Goal: Transaction & Acquisition: Book appointment/travel/reservation

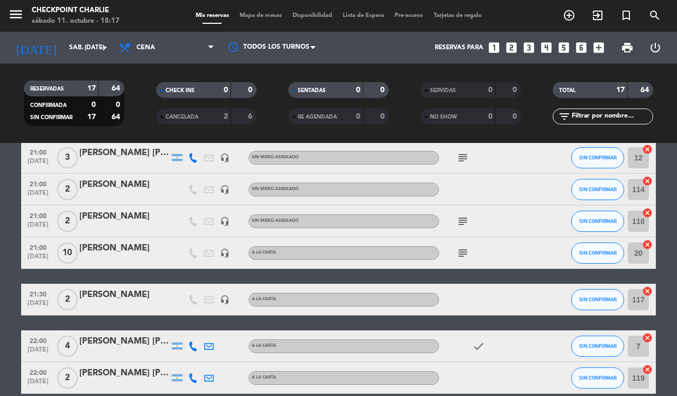
scroll to position [463, 0]
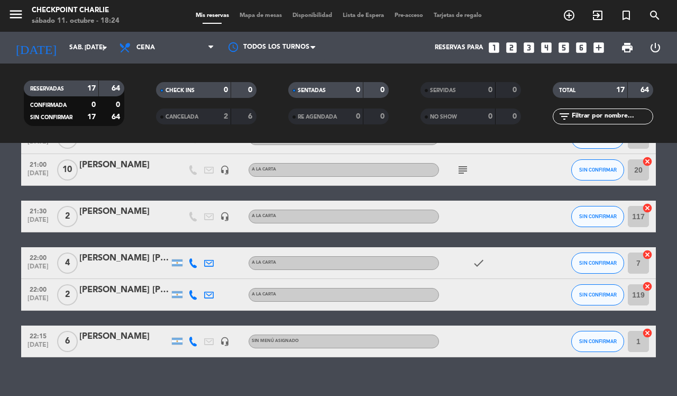
click at [570, 22] on icon "add_circle_outline" at bounding box center [569, 15] width 13 height 13
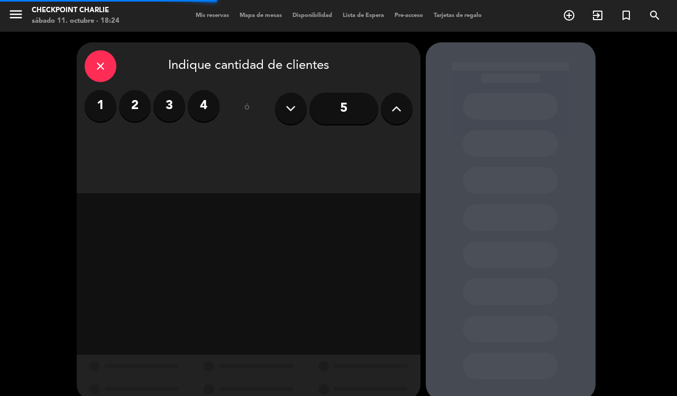
click at [139, 110] on label "2" at bounding box center [135, 106] width 32 height 32
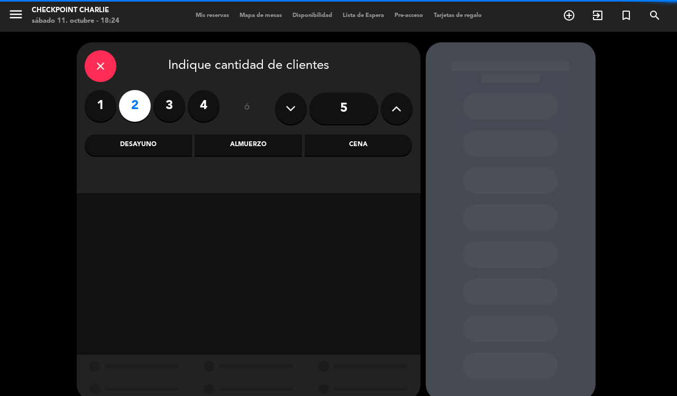
click at [332, 144] on div "Cena" at bounding box center [358, 144] width 107 height 21
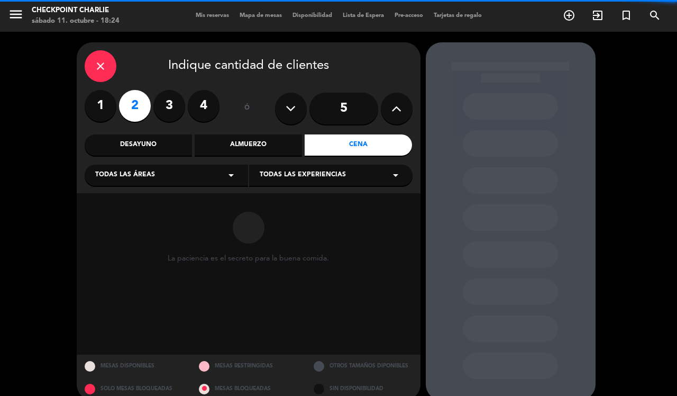
click at [189, 180] on div "Todas las áreas arrow_drop_down" at bounding box center [166, 175] width 163 height 21
click at [114, 255] on div "BARRA CAVA DECK SALON" at bounding box center [166, 218] width 163 height 92
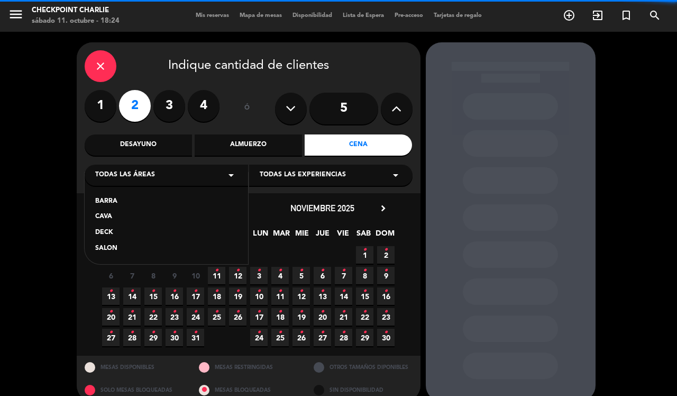
click at [114, 244] on div "SALON" at bounding box center [166, 248] width 142 height 11
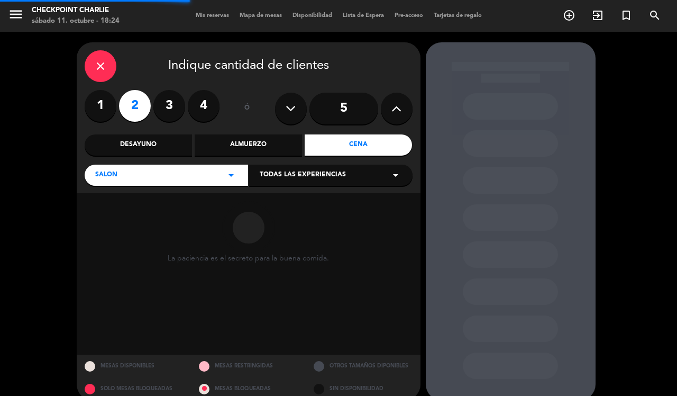
click at [313, 165] on div "Todas las experiencias arrow_drop_down" at bounding box center [330, 175] width 163 height 21
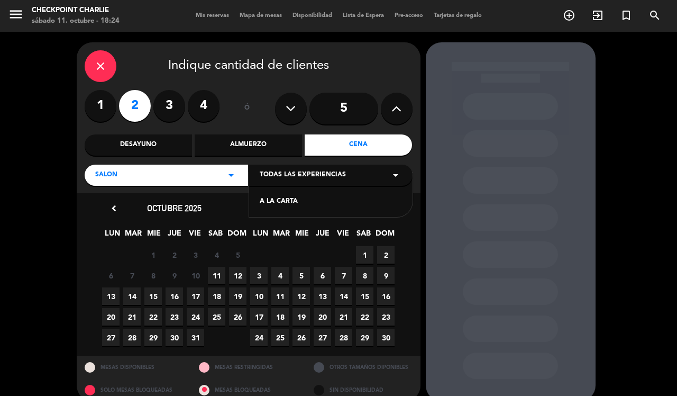
click at [276, 204] on div "A LA CARTA" at bounding box center [331, 201] width 142 height 11
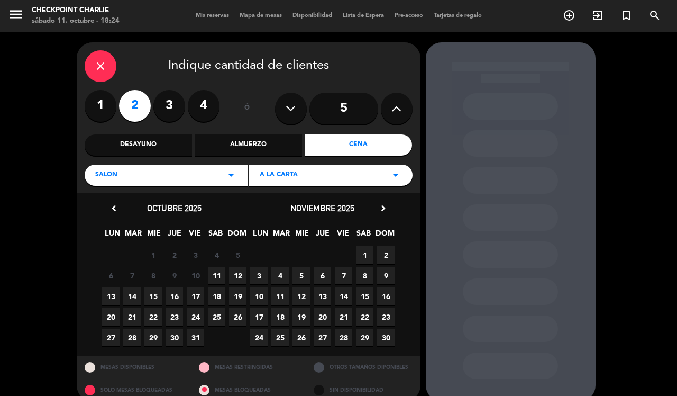
click at [218, 275] on span "11" at bounding box center [216, 275] width 17 height 17
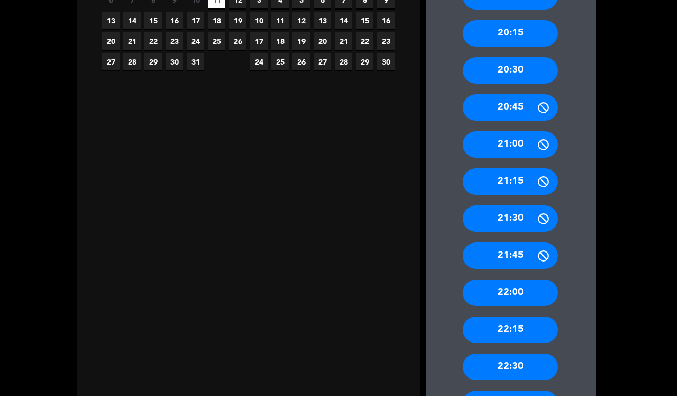
scroll to position [279, 0]
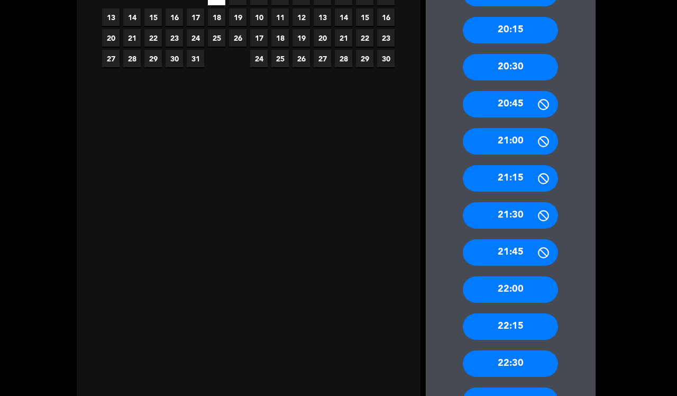
click at [516, 286] on div "22:00" at bounding box center [510, 289] width 95 height 26
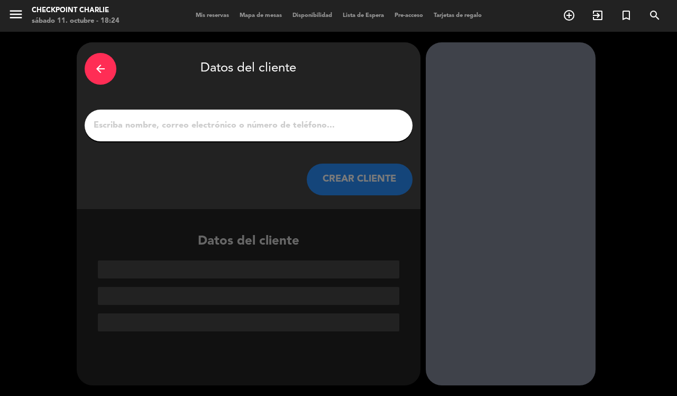
click at [261, 133] on div at bounding box center [249, 126] width 328 height 32
click at [261, 126] on input "1" at bounding box center [249, 125] width 312 height 15
paste input "[PERSON_NAME]"
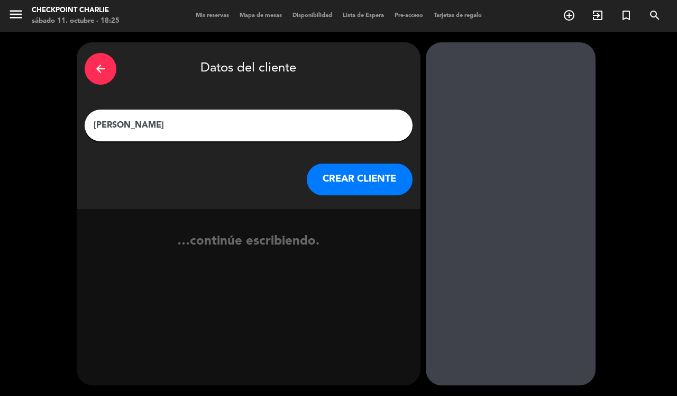
type input "[PERSON_NAME]"
click at [336, 185] on button "CREAR CLIENTE" at bounding box center [360, 179] width 106 height 32
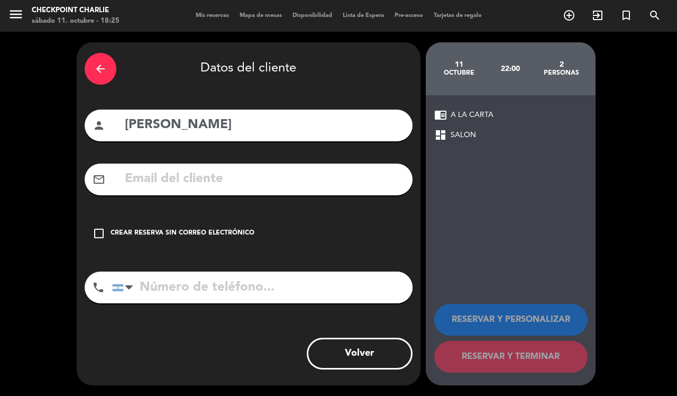
click at [139, 228] on div "Crear reserva sin correo electrónico" at bounding box center [183, 233] width 144 height 11
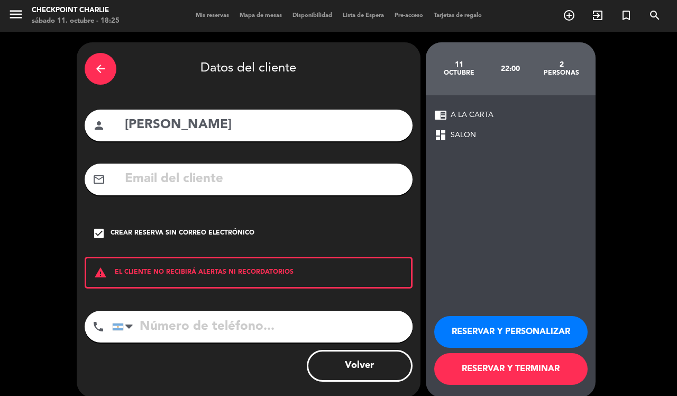
click at [500, 361] on button "RESERVAR Y TERMINAR" at bounding box center [510, 369] width 153 height 32
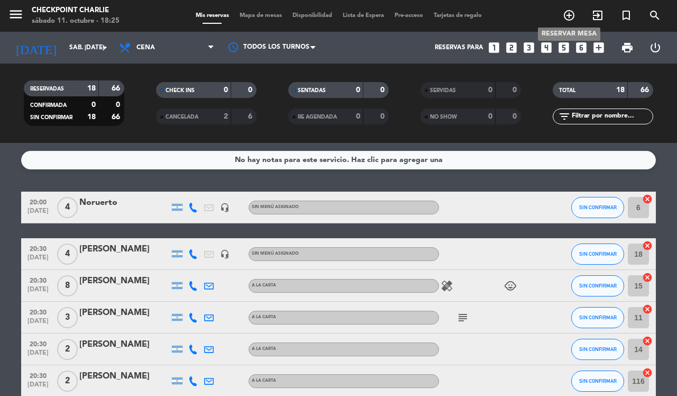
click at [569, 14] on icon "add_circle_outline" at bounding box center [569, 15] width 13 height 13
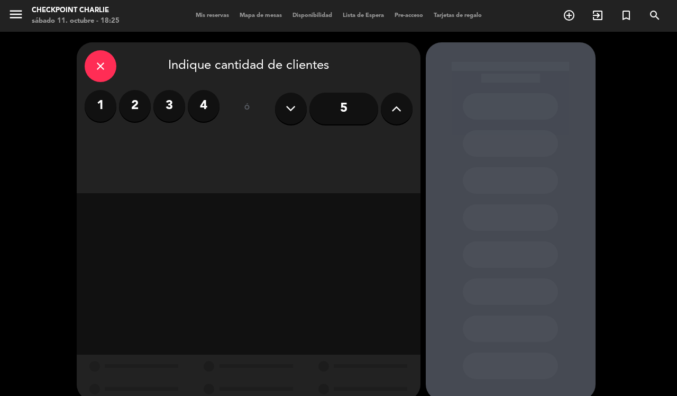
click at [130, 112] on label "2" at bounding box center [135, 106] width 32 height 32
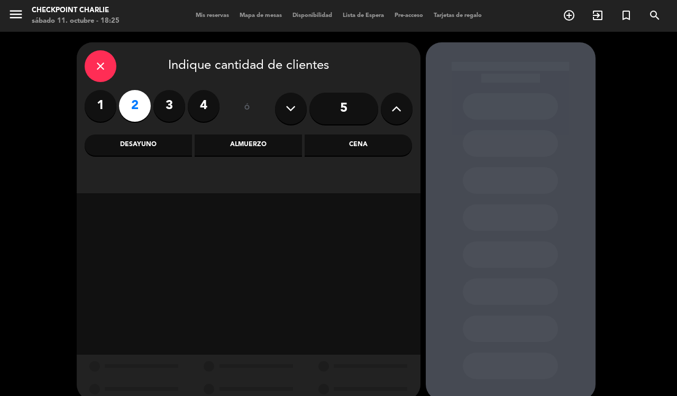
drag, startPoint x: 316, startPoint y: 143, endPoint x: 189, endPoint y: 154, distance: 127.5
click at [316, 142] on div "Cena" at bounding box center [358, 144] width 107 height 21
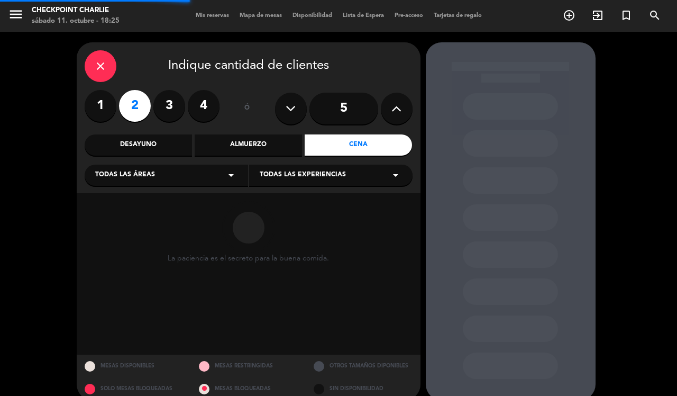
click at [152, 161] on div "close Indique cantidad de clientes 1 2 3 4 ó 5 Desayuno Almuerzo Cena Todas las…" at bounding box center [249, 117] width 344 height 151
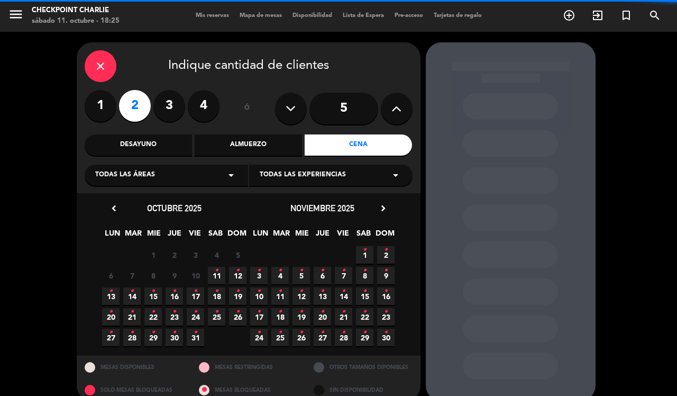
click at [157, 176] on div "Todas las áreas arrow_drop_down" at bounding box center [166, 175] width 163 height 21
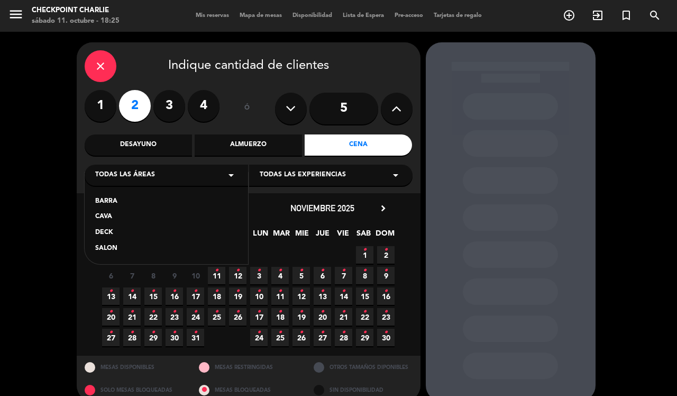
click at [107, 252] on div "SALON" at bounding box center [166, 248] width 142 height 11
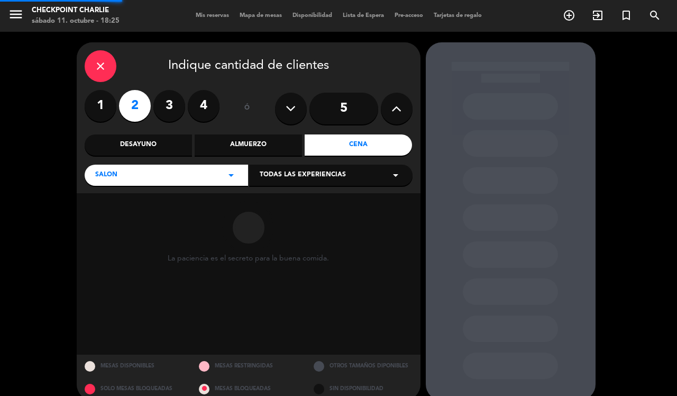
click at [288, 178] on span "Todas las experiencias" at bounding box center [303, 175] width 86 height 11
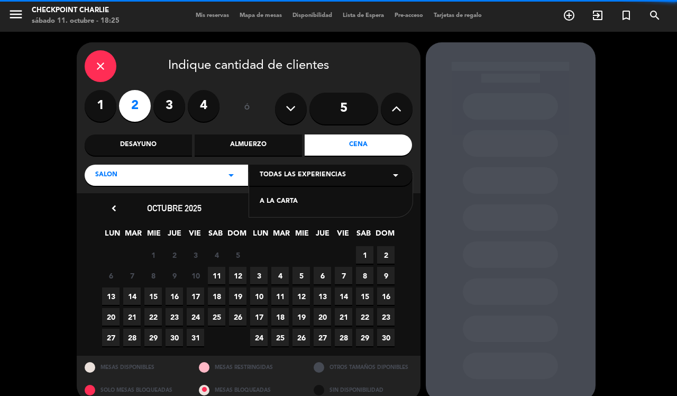
click at [269, 199] on div "A LA CARTA" at bounding box center [331, 201] width 142 height 11
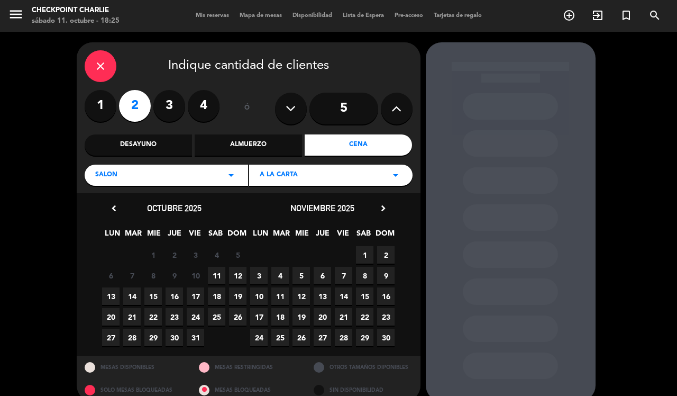
drag, startPoint x: 220, startPoint y: 275, endPoint x: 413, endPoint y: 281, distance: 193.2
click at [220, 275] on span "11" at bounding box center [216, 275] width 17 height 17
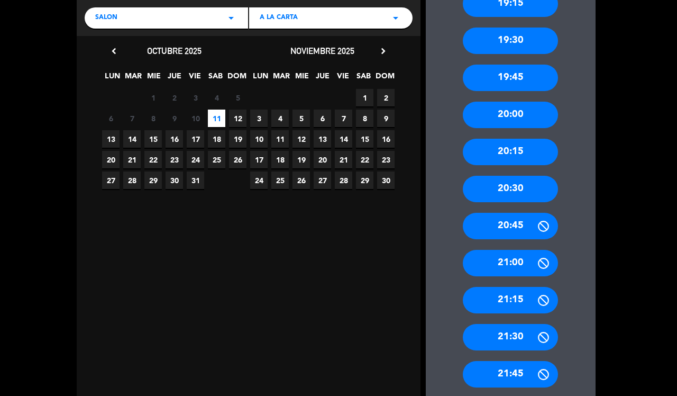
scroll to position [279, 0]
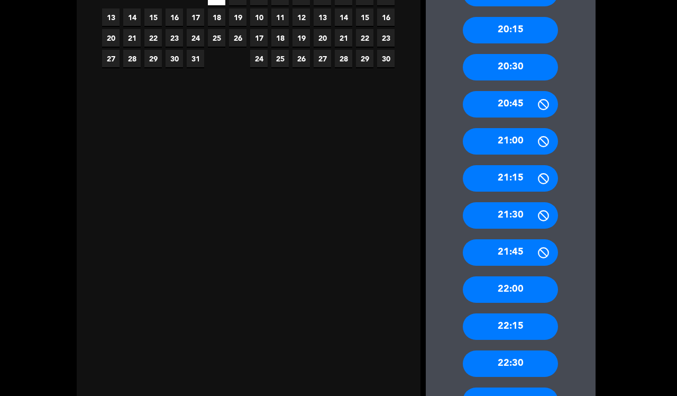
click at [522, 289] on div "22:00" at bounding box center [510, 289] width 95 height 26
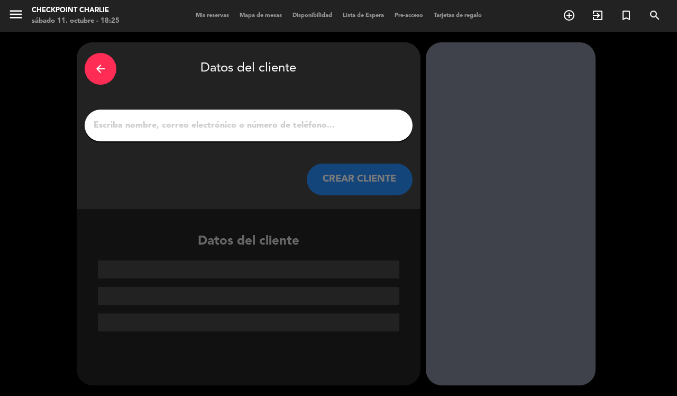
click at [242, 135] on div at bounding box center [249, 126] width 328 height 32
click at [289, 112] on div at bounding box center [249, 126] width 328 height 32
click at [268, 124] on input "1" at bounding box center [249, 125] width 312 height 15
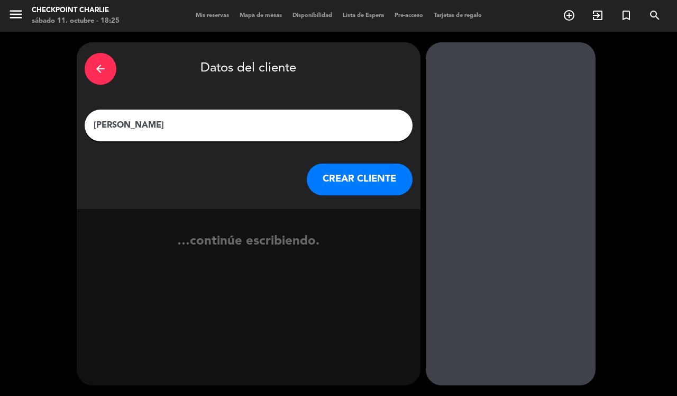
type input "[PERSON_NAME]"
click at [339, 183] on button "CREAR CLIENTE" at bounding box center [360, 179] width 106 height 32
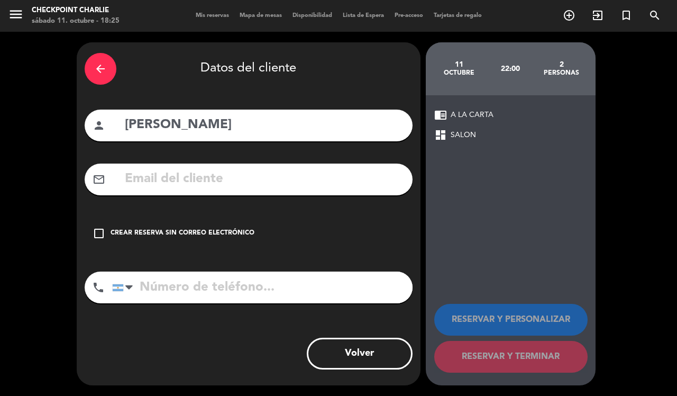
click at [146, 231] on div "Crear reserva sin correo electrónico" at bounding box center [183, 233] width 144 height 11
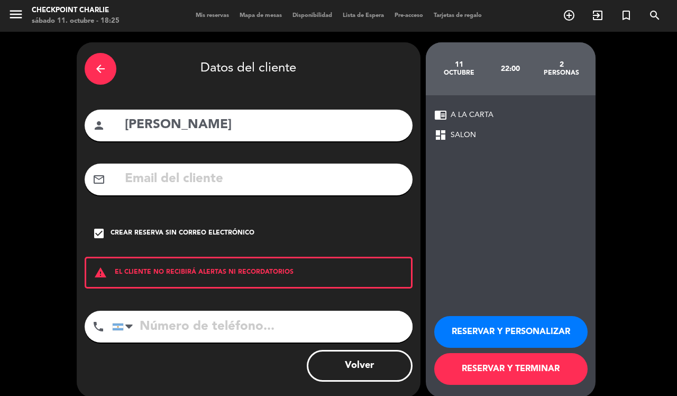
click at [553, 372] on button "RESERVAR Y TERMINAR" at bounding box center [510, 369] width 153 height 32
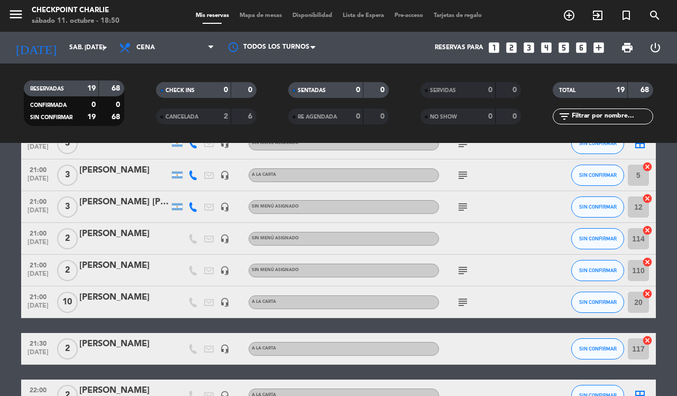
scroll to position [540, 0]
